Goal: Information Seeking & Learning: Learn about a topic

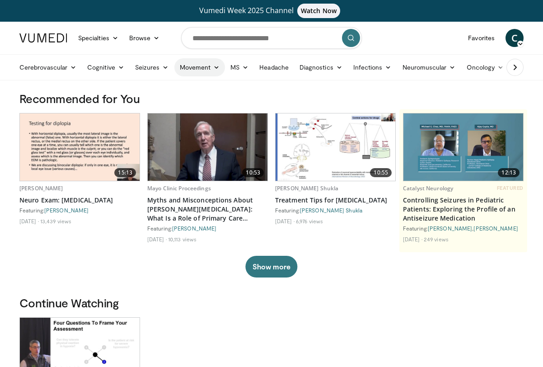
click at [196, 66] on link "Movement" at bounding box center [199, 67] width 51 height 18
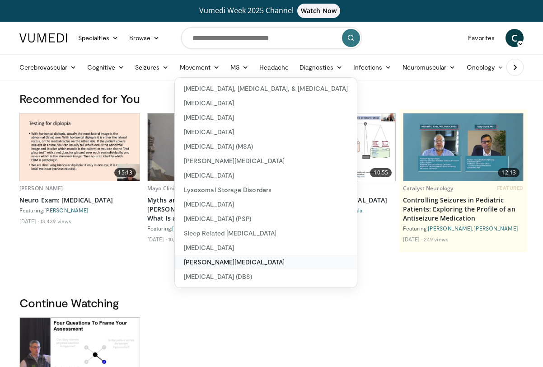
click at [207, 265] on link "[PERSON_NAME][MEDICAL_DATA]" at bounding box center [266, 262] width 182 height 14
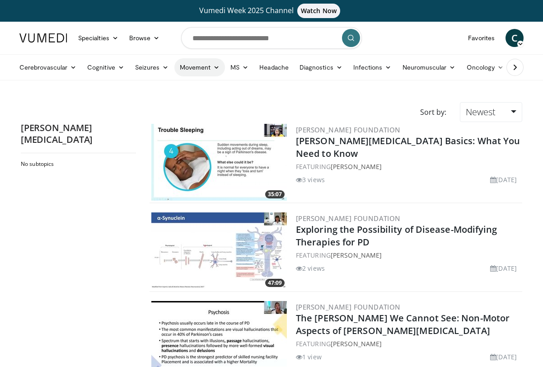
click at [188, 71] on link "Movement" at bounding box center [199, 67] width 51 height 18
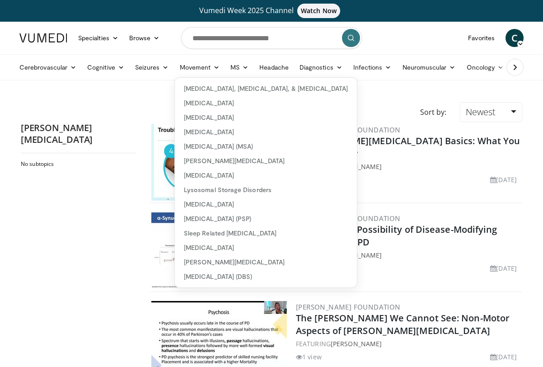
click at [60, 213] on div "No subtopics" at bounding box center [78, 264] width 115 height 209
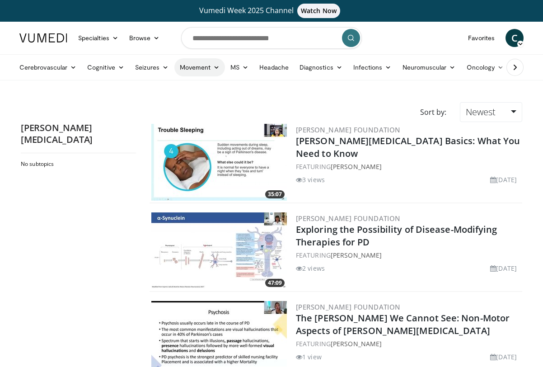
click at [191, 66] on link "Movement" at bounding box center [199, 67] width 51 height 18
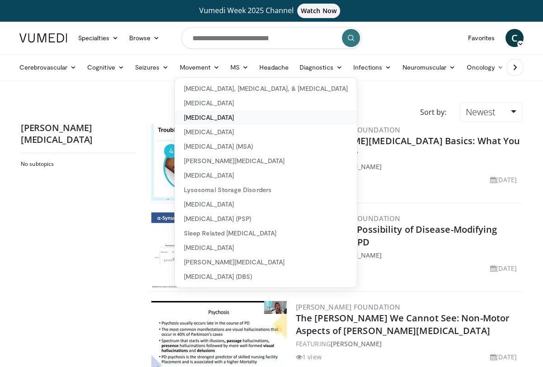
click at [210, 120] on link "[MEDICAL_DATA]" at bounding box center [266, 117] width 182 height 14
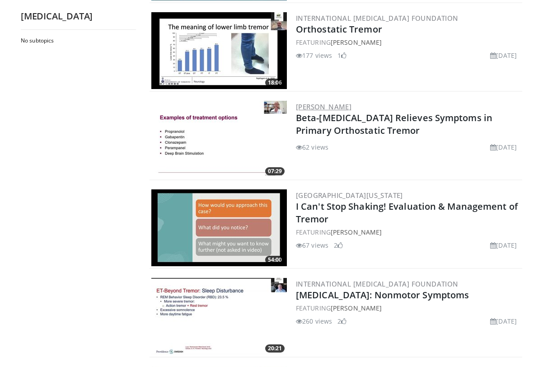
scroll to position [859, 0]
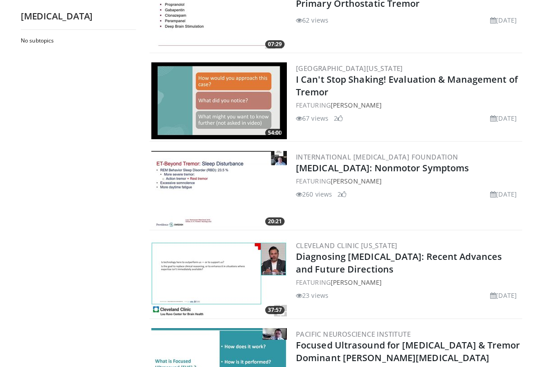
click at [201, 186] on img at bounding box center [219, 189] width 136 height 77
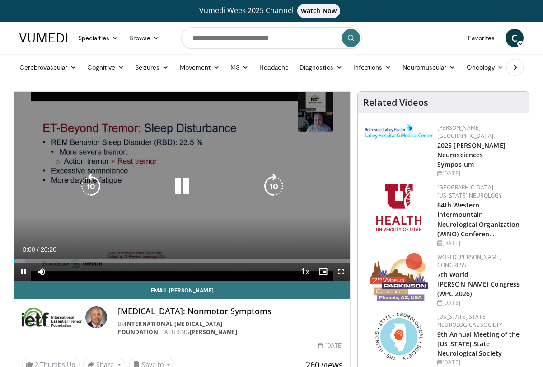
click at [179, 186] on icon "Video Player" at bounding box center [181, 186] width 25 height 25
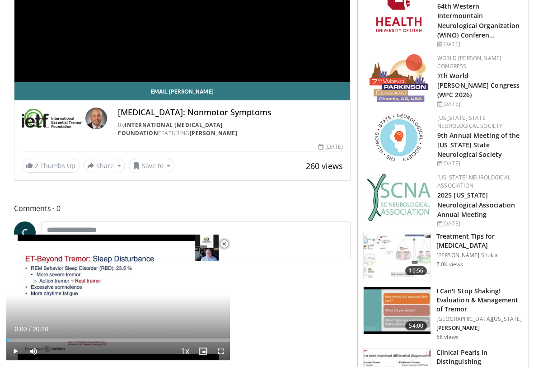
scroll to position [136, 0]
